Goal: Communication & Community: Participate in discussion

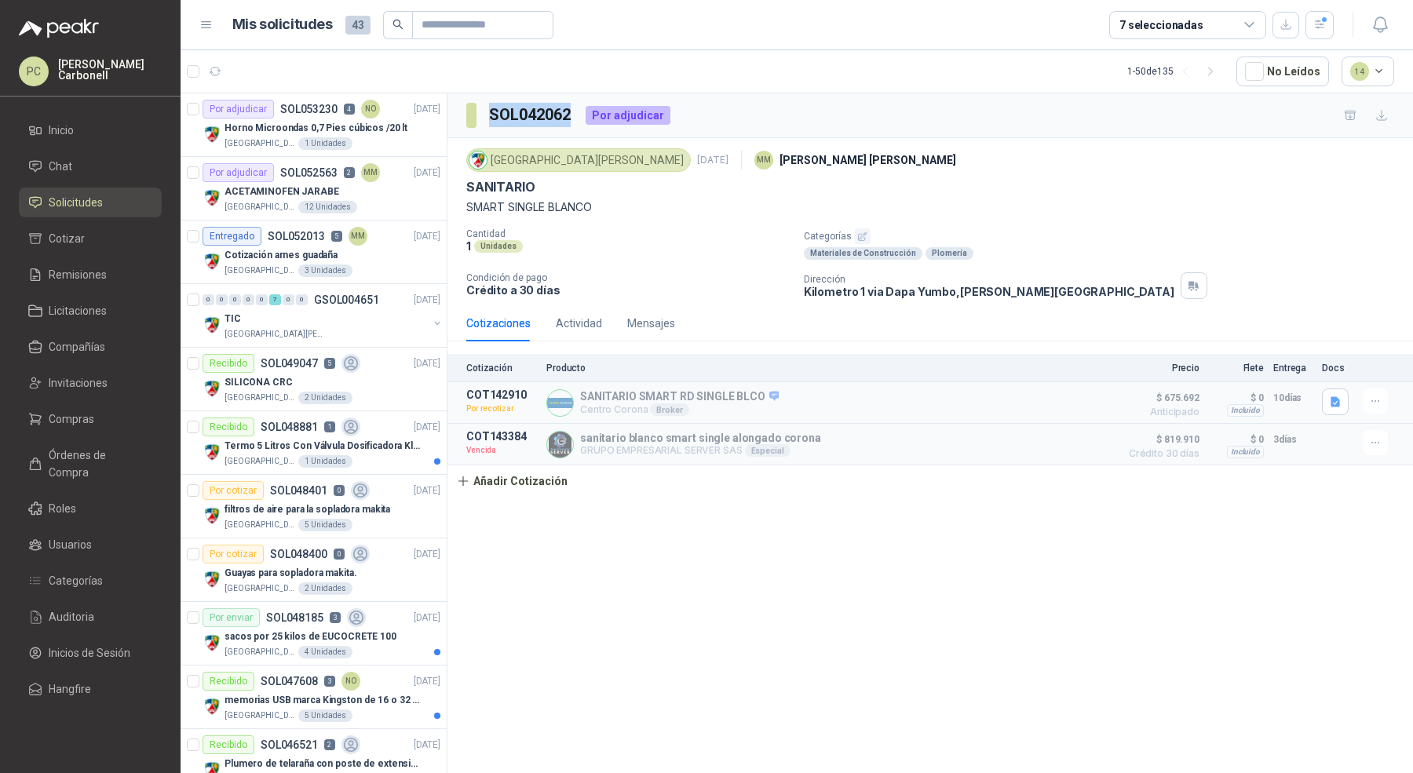
scroll to position [1595, 0]
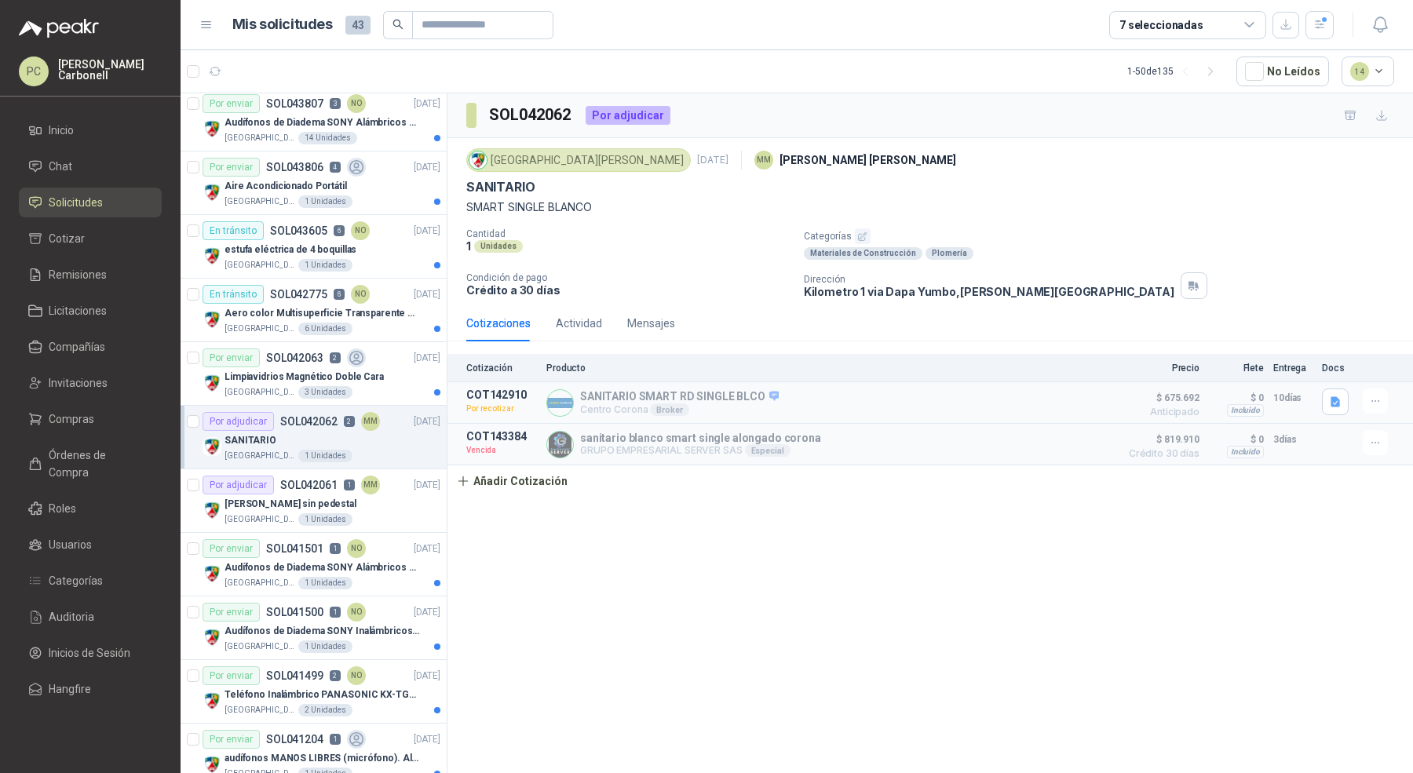
click at [96, 218] on ul "Inicio Chat Solicitudes Cotizar Remisiones Licitaciones Compañías Invitaciones …" at bounding box center [90, 412] width 181 height 595
click at [93, 178] on link "Chat" at bounding box center [90, 166] width 143 height 30
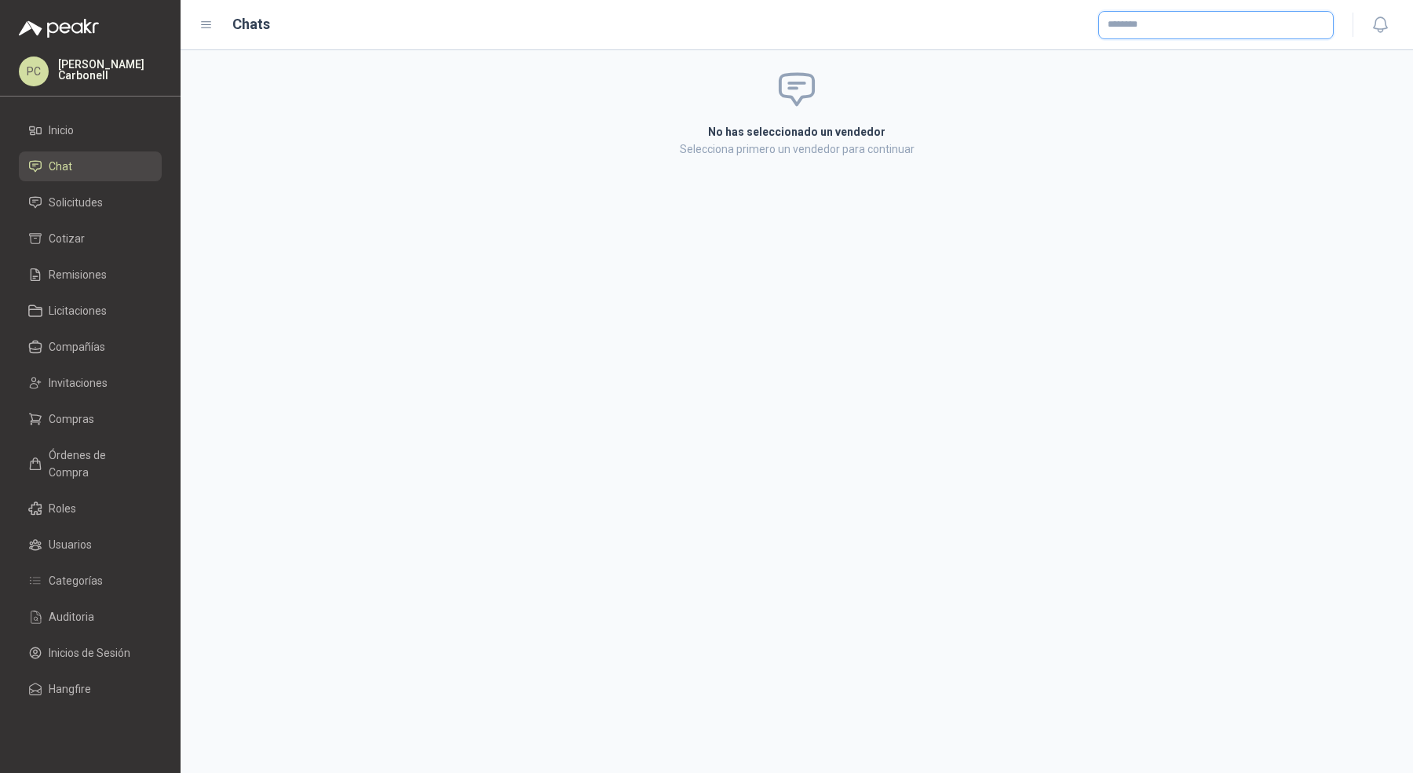
click at [1225, 20] on input "text" at bounding box center [1216, 25] width 234 height 27
type input "**********"
click at [1170, 65] on span "Inversión y Hogar S.A.S -" at bounding box center [1176, 68] width 83 height 8
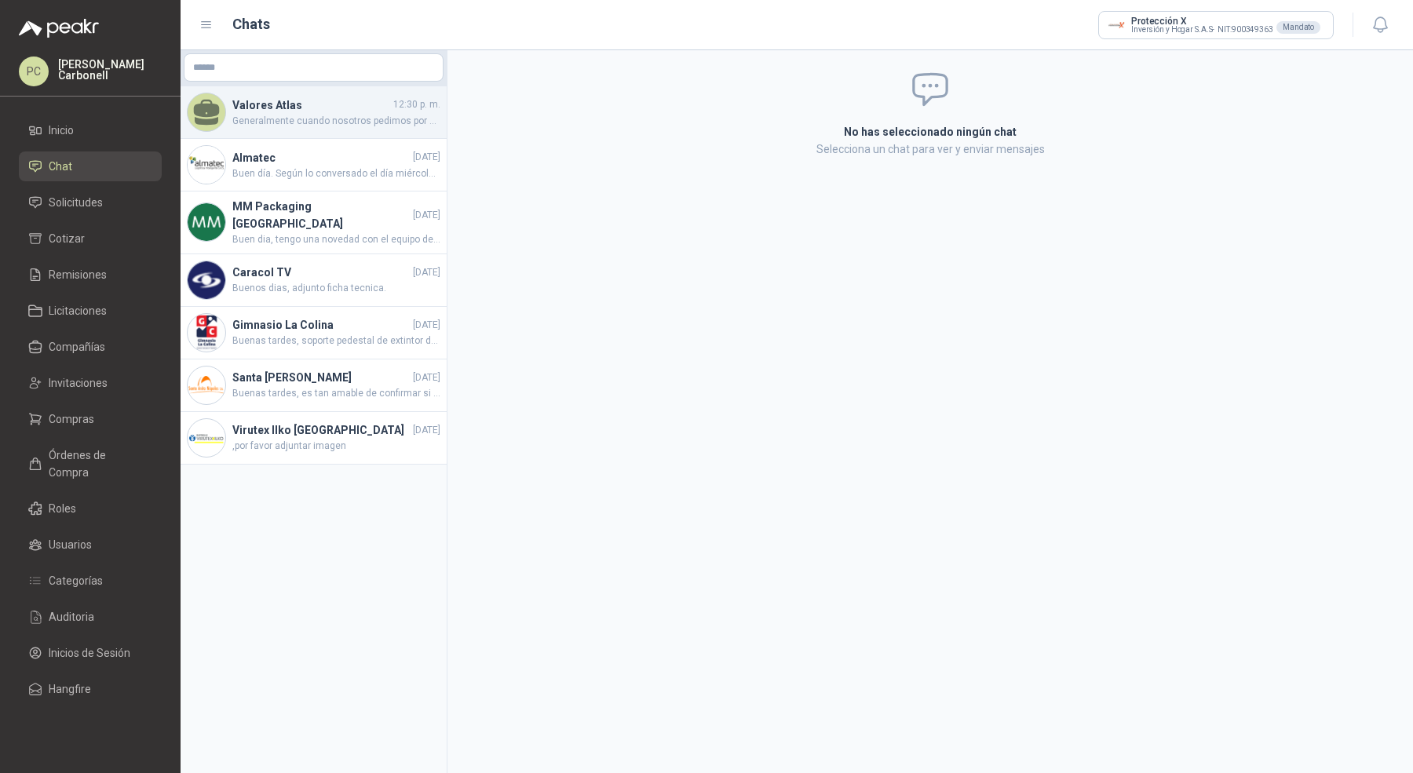
click at [333, 130] on div "Valores Atlas 12:30 p. m. Generalmente cuando nosotros pedimos por aca el valor…" at bounding box center [314, 112] width 266 height 53
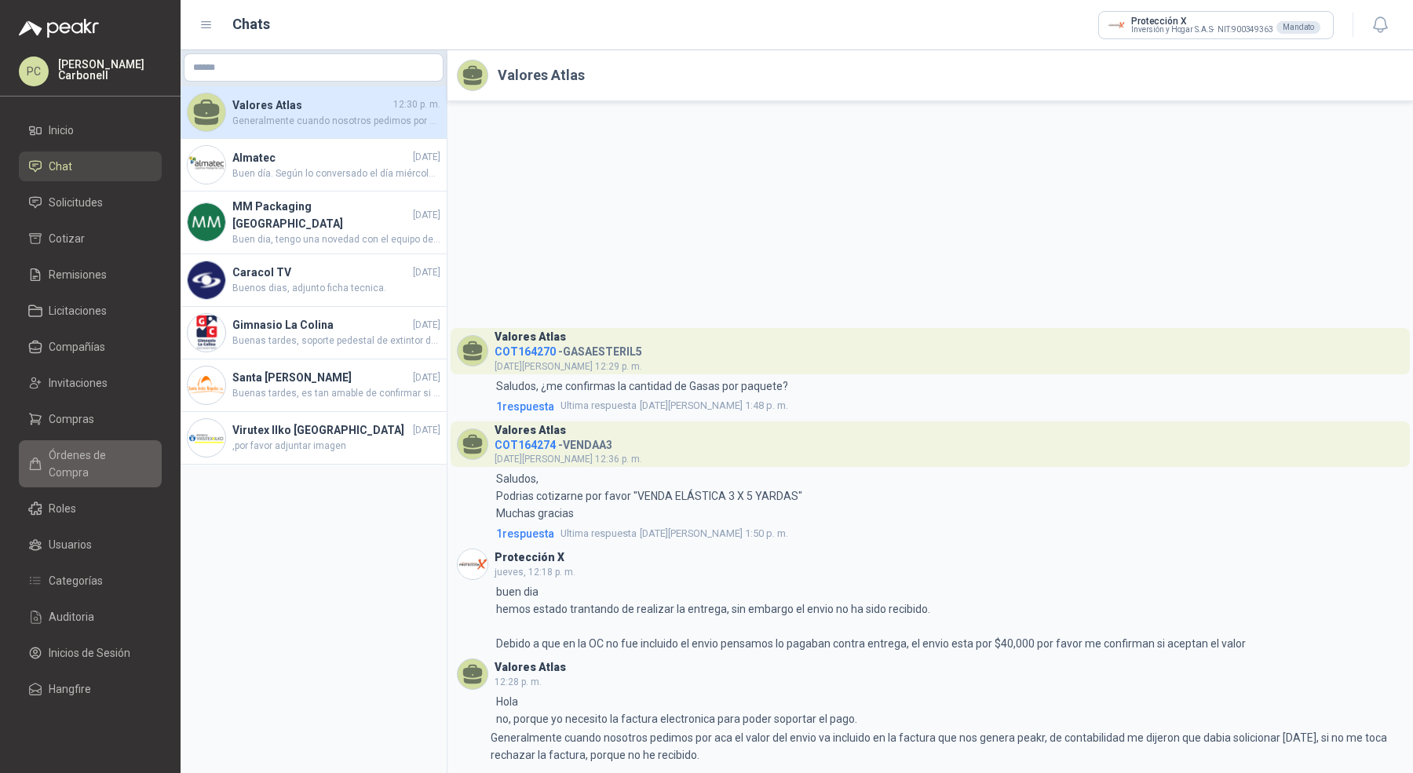
click at [108, 454] on span "Órdenes de Compra" at bounding box center [98, 464] width 98 height 35
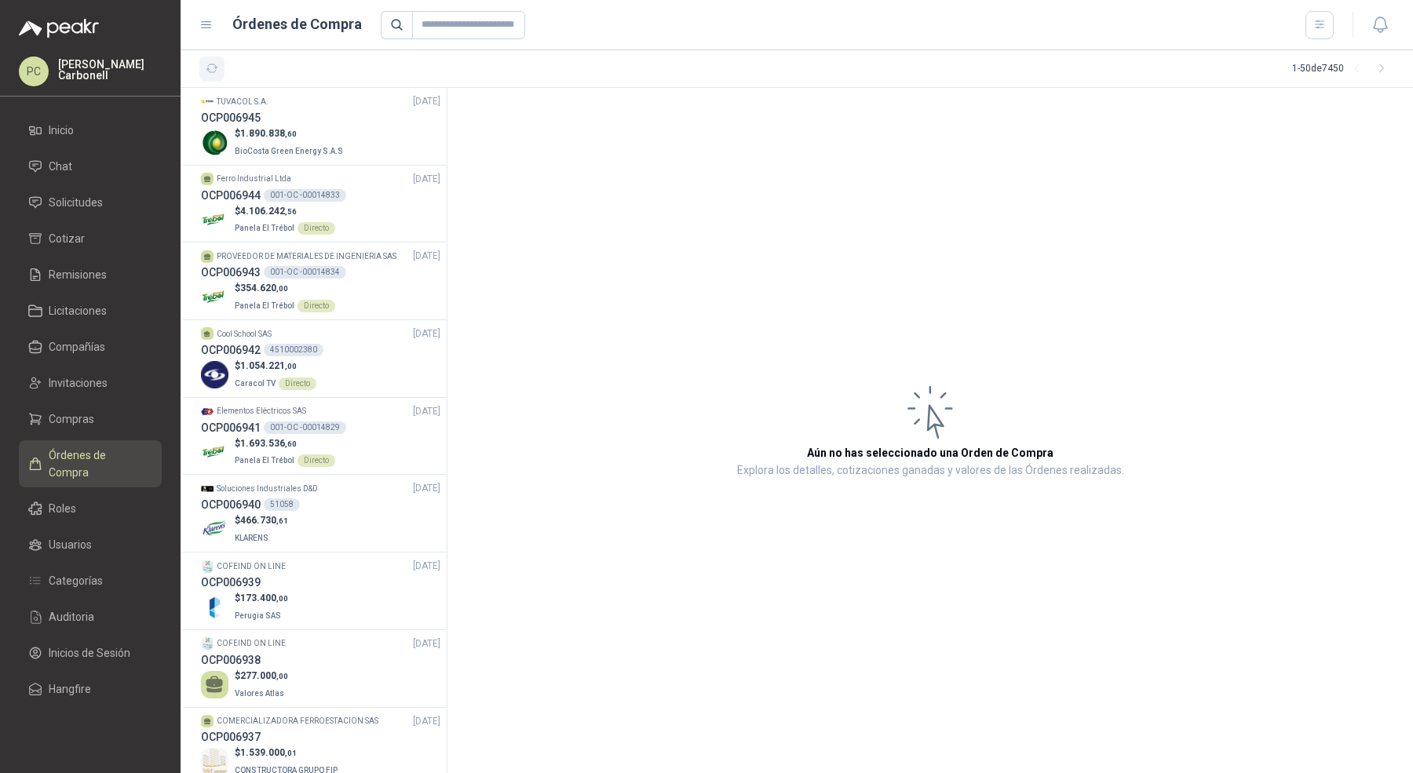
click at [213, 64] on icon "button" at bounding box center [212, 68] width 13 height 13
click at [318, 133] on p "$ 1.890.838 ,60" at bounding box center [290, 133] width 111 height 15
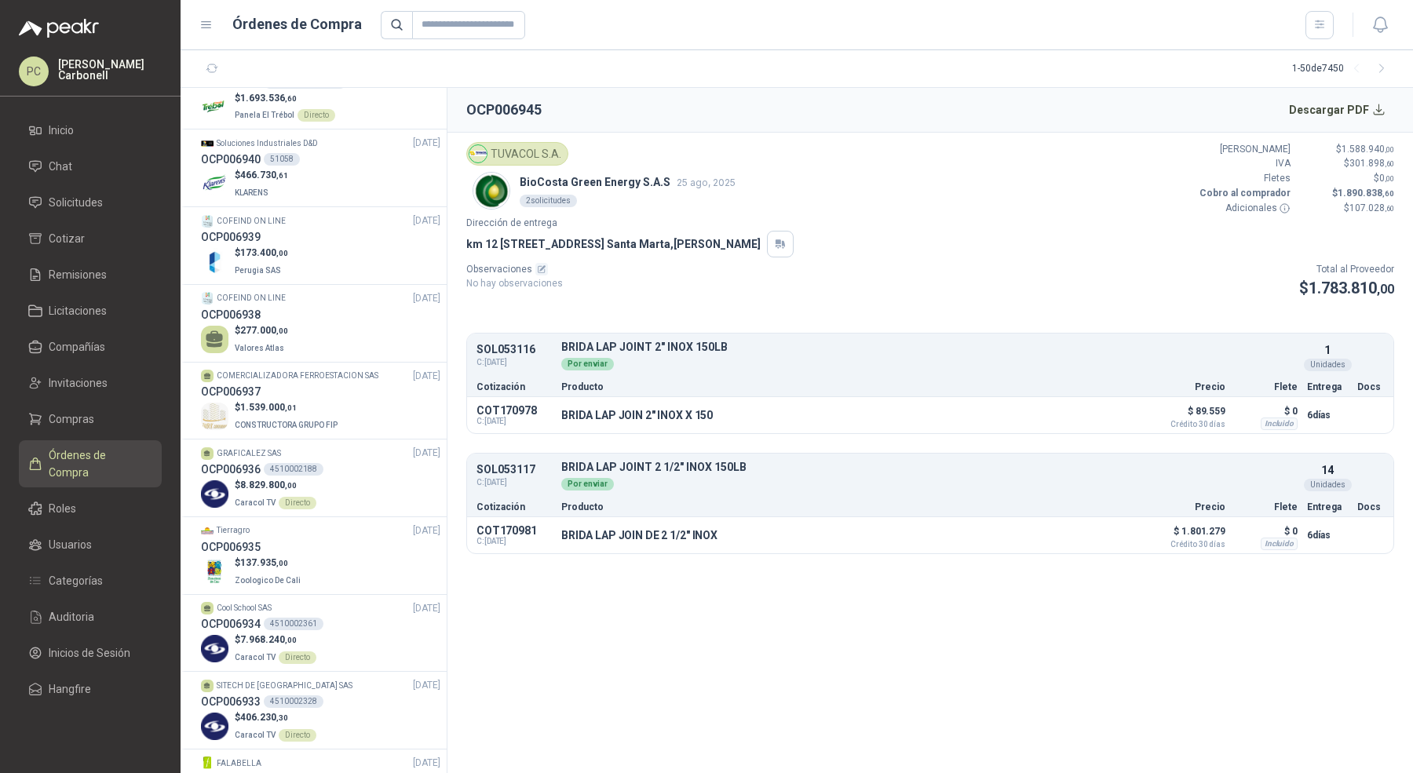
scroll to position [348, 0]
click at [356, 398] on div "OCP006937" at bounding box center [320, 389] width 239 height 17
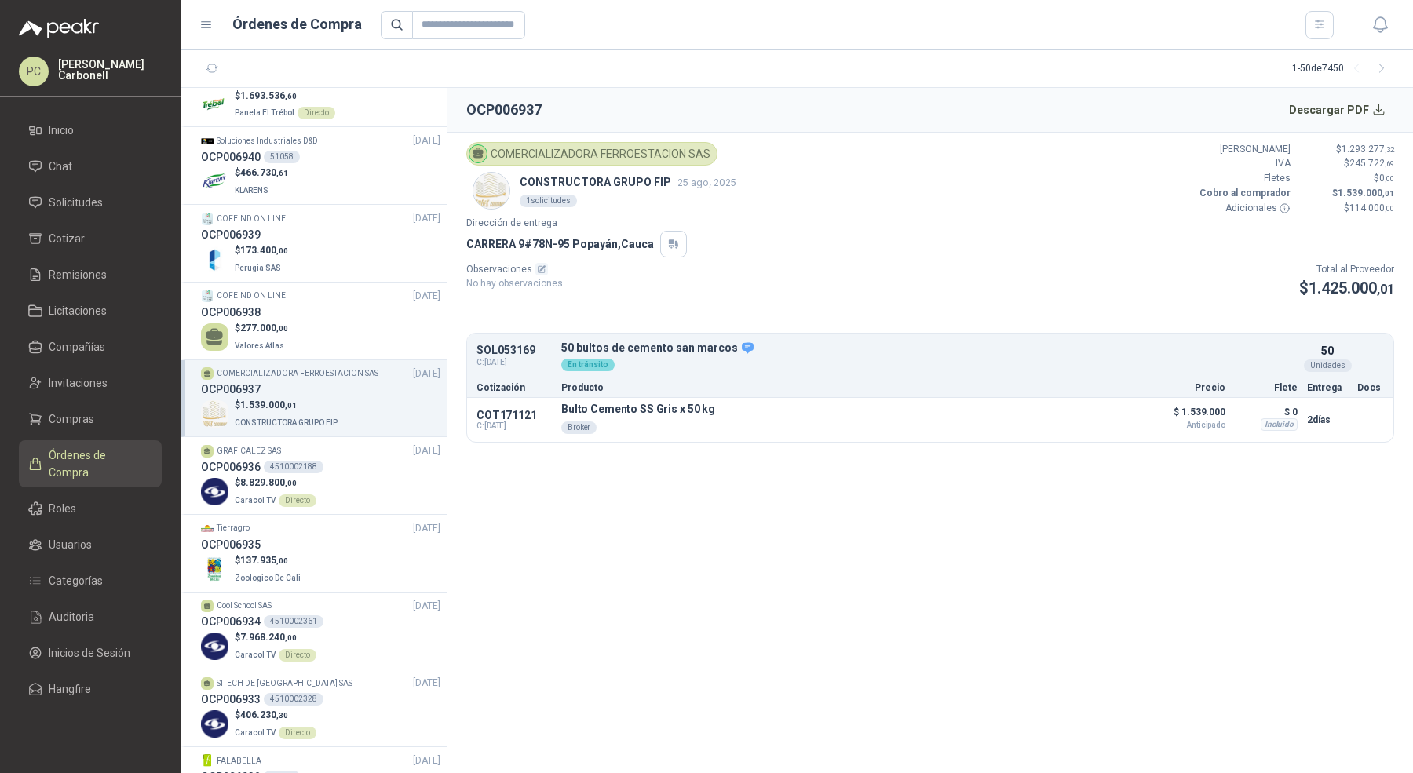
click at [356, 398] on div "OCP006937" at bounding box center [320, 389] width 239 height 17
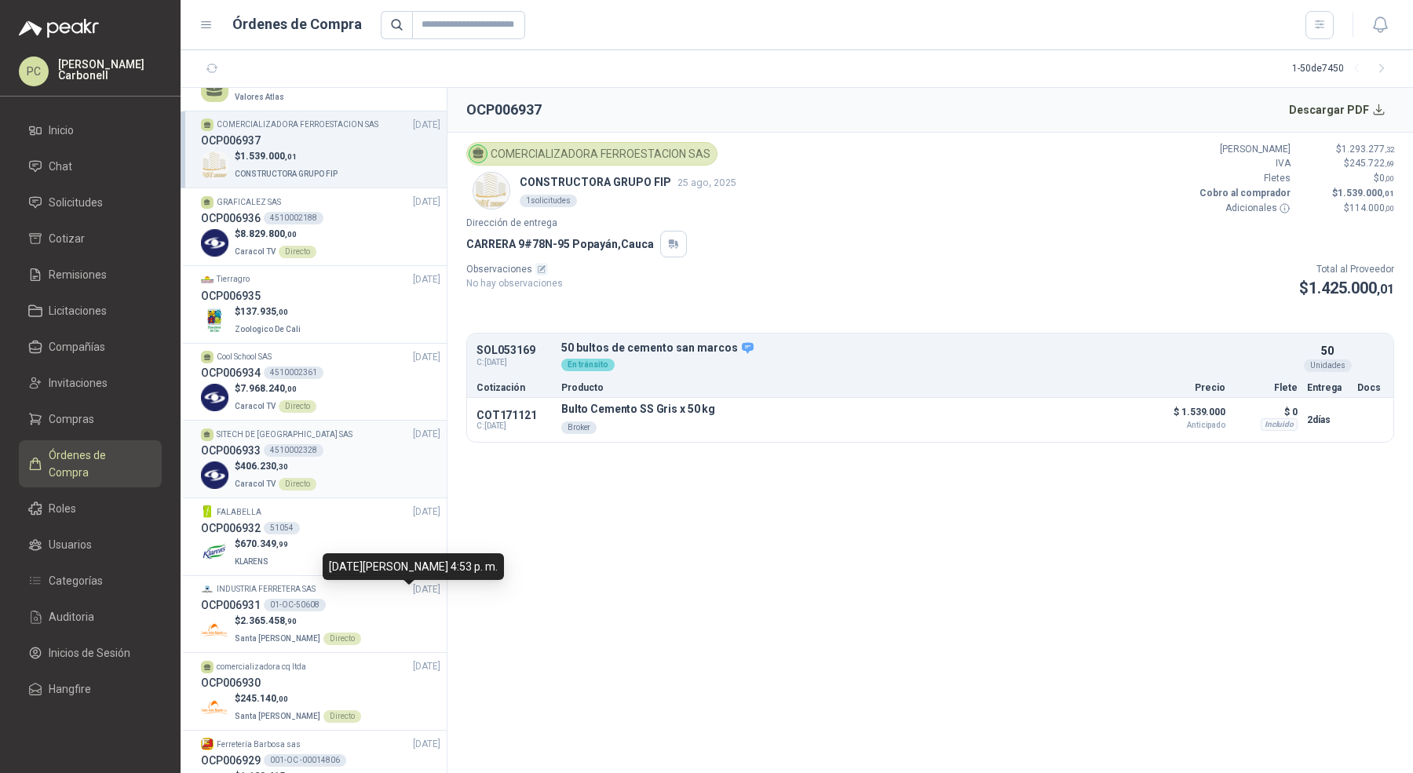
scroll to position [491, 0]
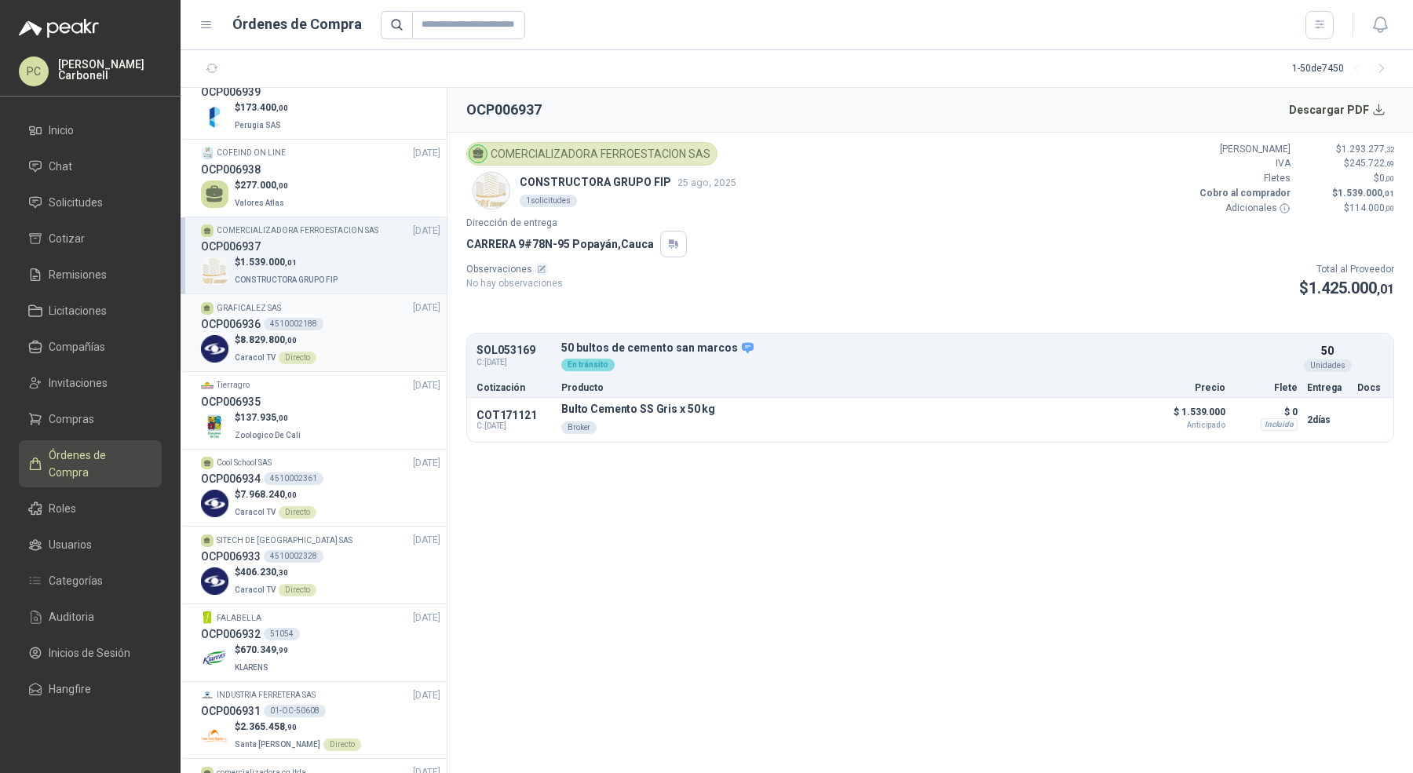
click at [325, 352] on div "$ 8.829.800 ,00 Caracol TV Directo" at bounding box center [320, 349] width 239 height 32
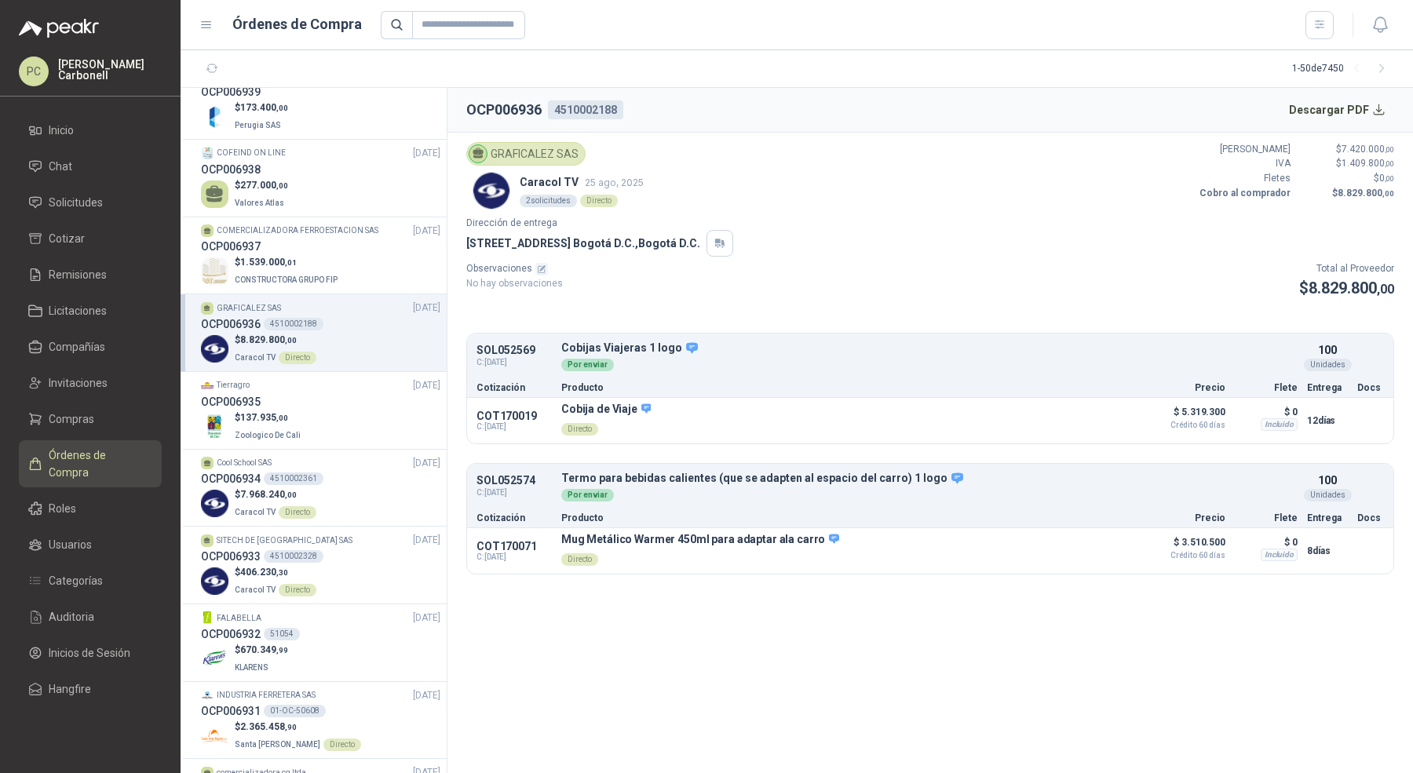
click at [135, 146] on ul "Inicio Chat Solicitudes Cotizar Remisiones Licitaciones Compañías Invitaciones …" at bounding box center [90, 412] width 181 height 595
click at [126, 162] on li "Chat" at bounding box center [90, 166] width 124 height 17
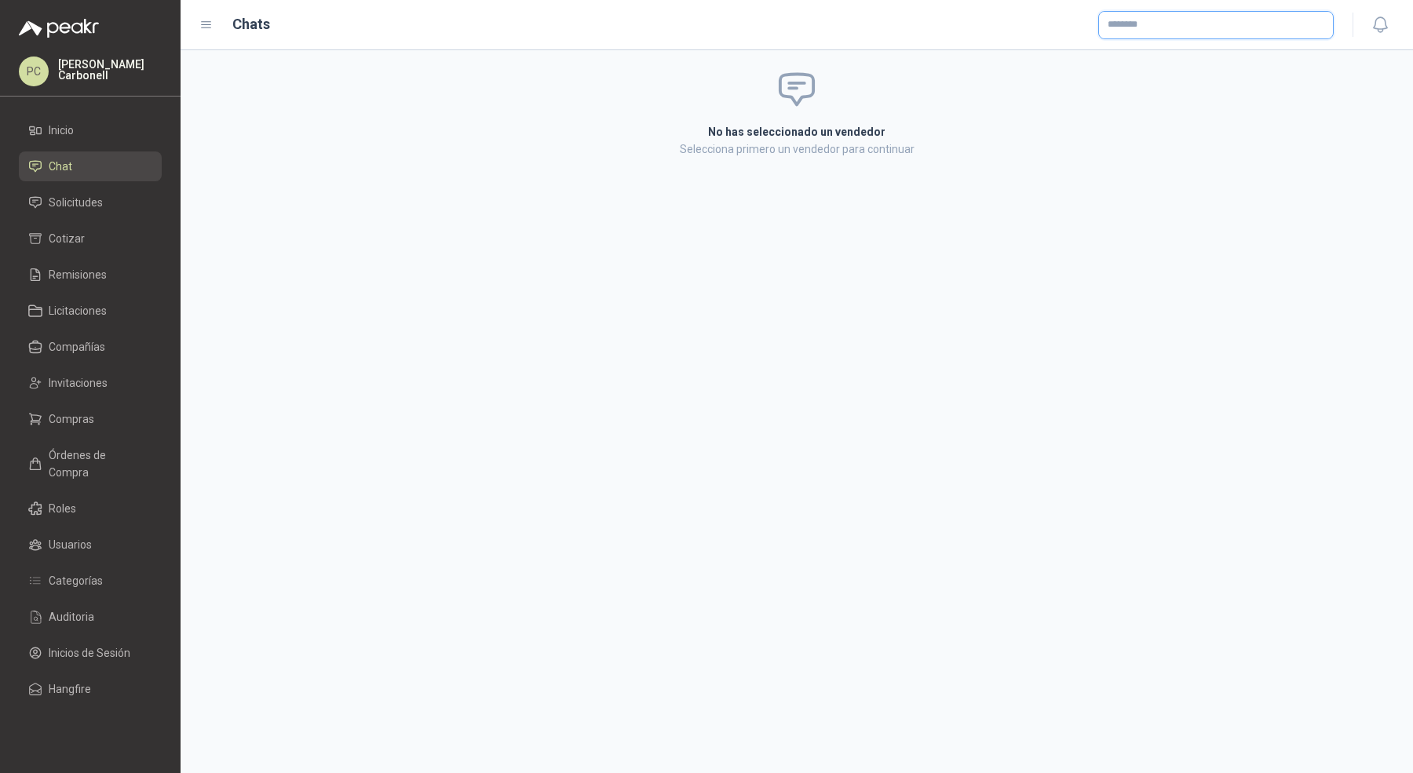
click at [1140, 25] on input "text" at bounding box center [1216, 25] width 234 height 27
type input "*"
type input "******"
click at [1155, 64] on span "NIT : 800242106" at bounding box center [1163, 68] width 56 height 8
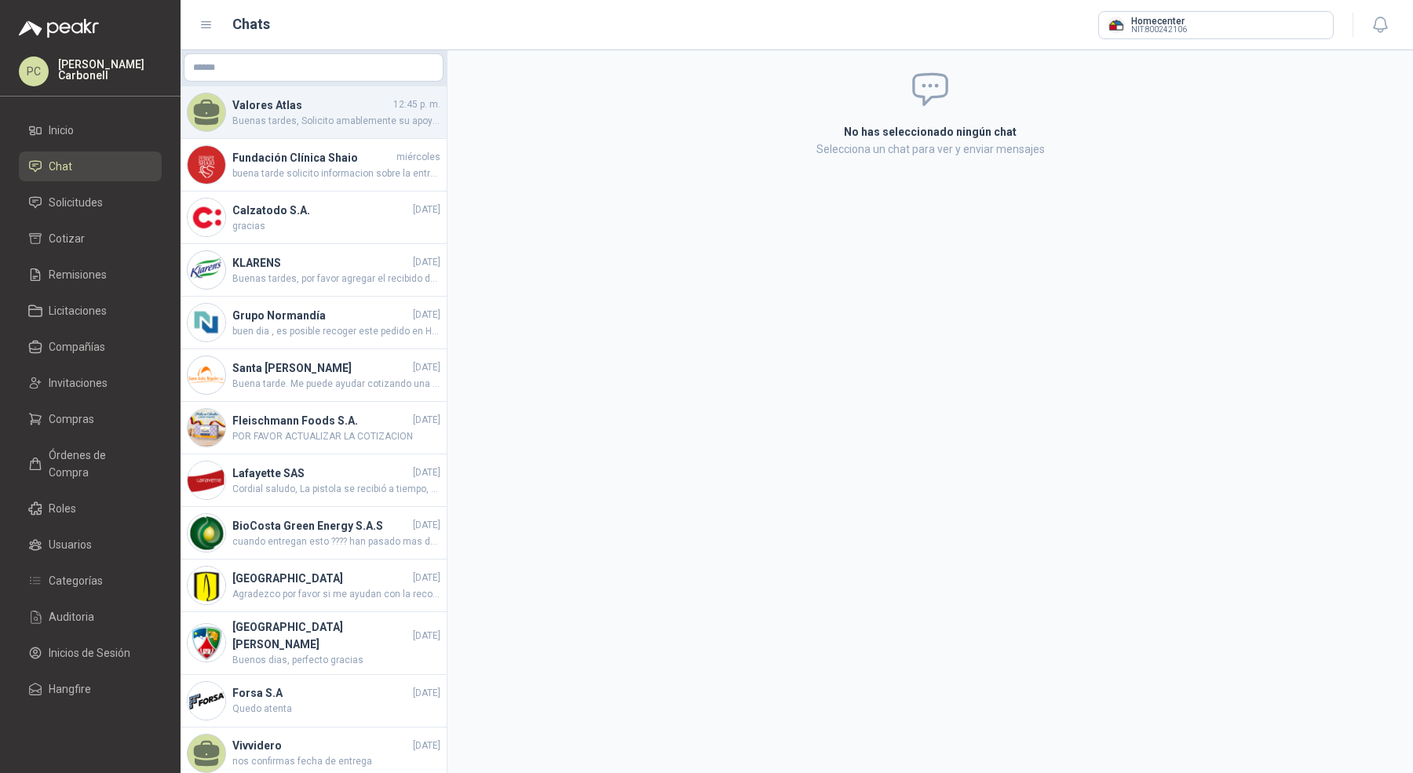
click at [375, 109] on h4 "Valores Atlas" at bounding box center [311, 105] width 158 height 17
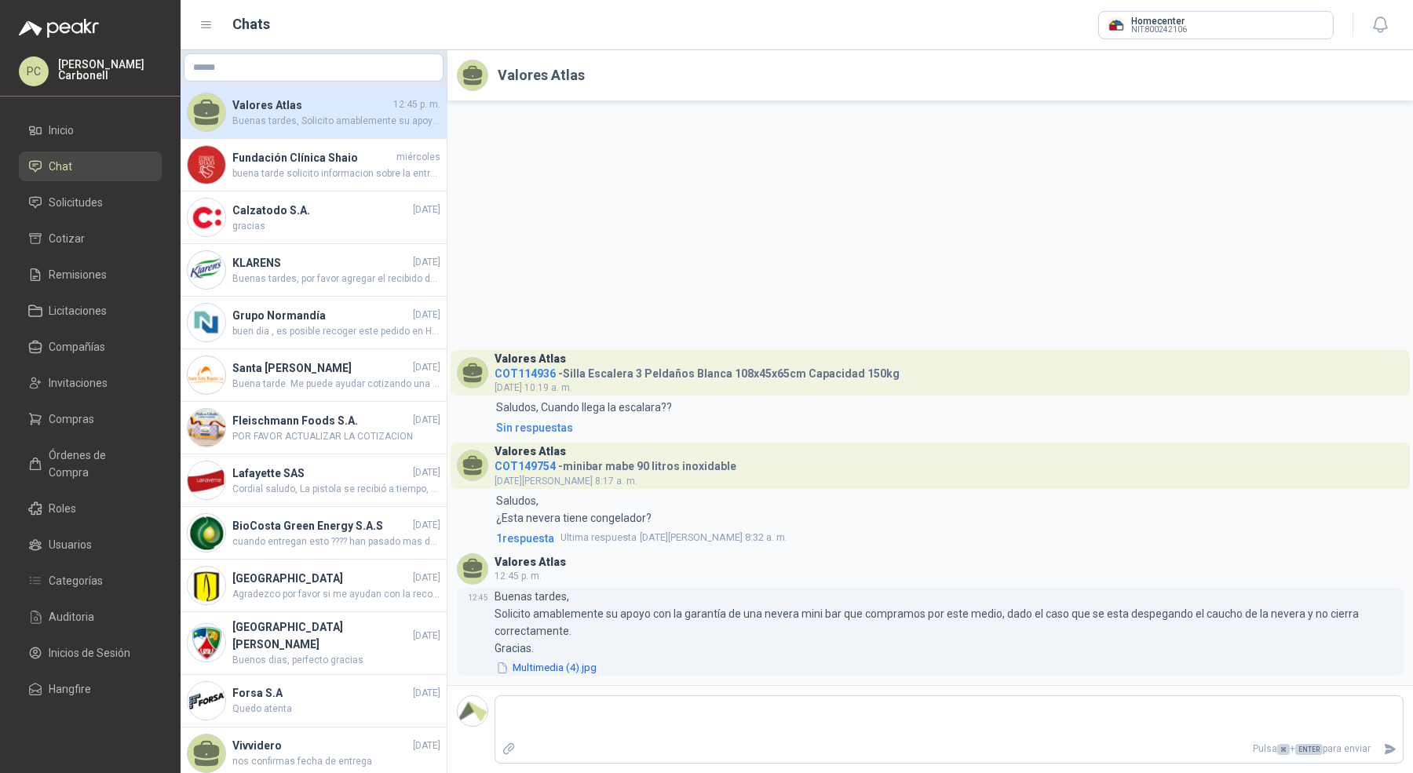
click at [555, 667] on button "Multimedia (4).jpg" at bounding box center [546, 668] width 104 height 16
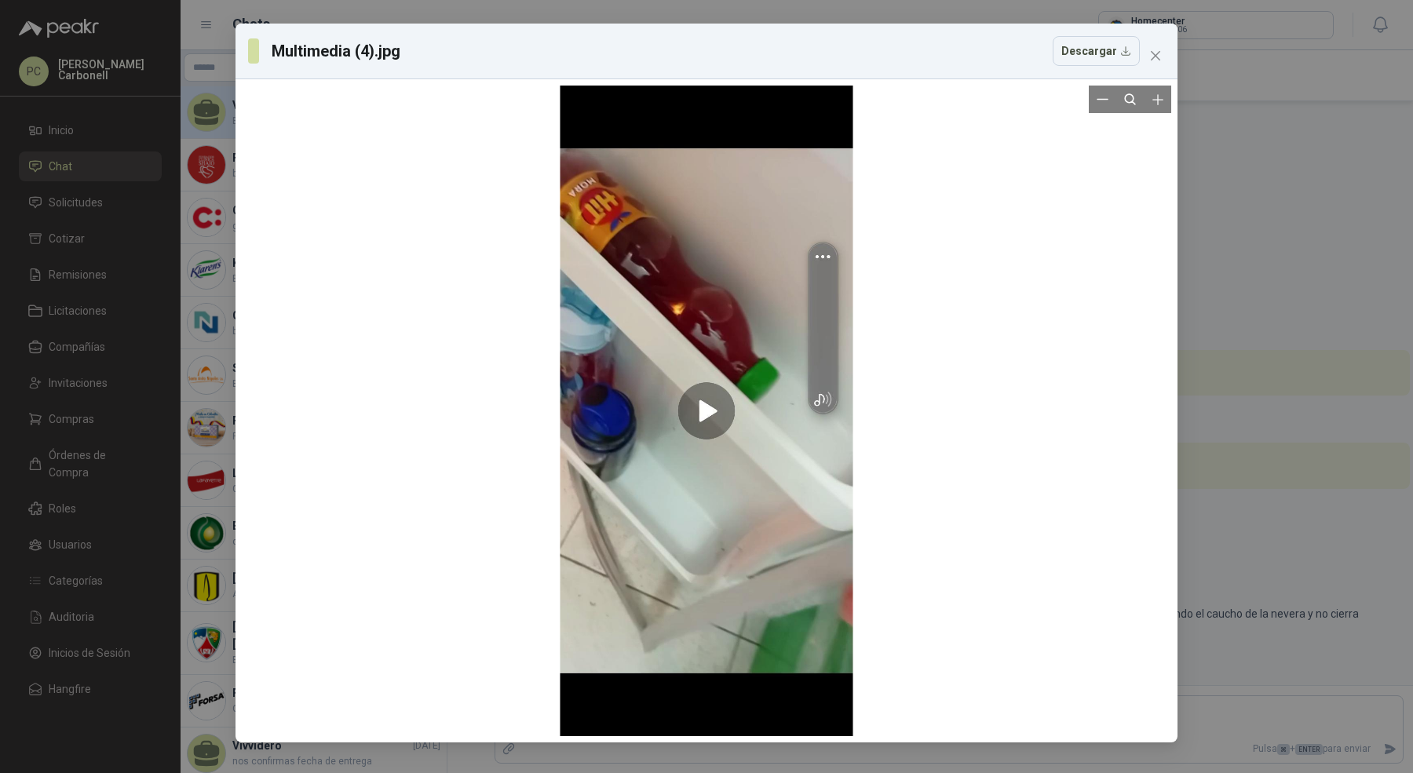
click at [721, 411] on div at bounding box center [706, 411] width 293 height 651
click at [1158, 53] on icon "close" at bounding box center [1155, 55] width 9 height 9
